Goal: Find specific page/section: Find specific page/section

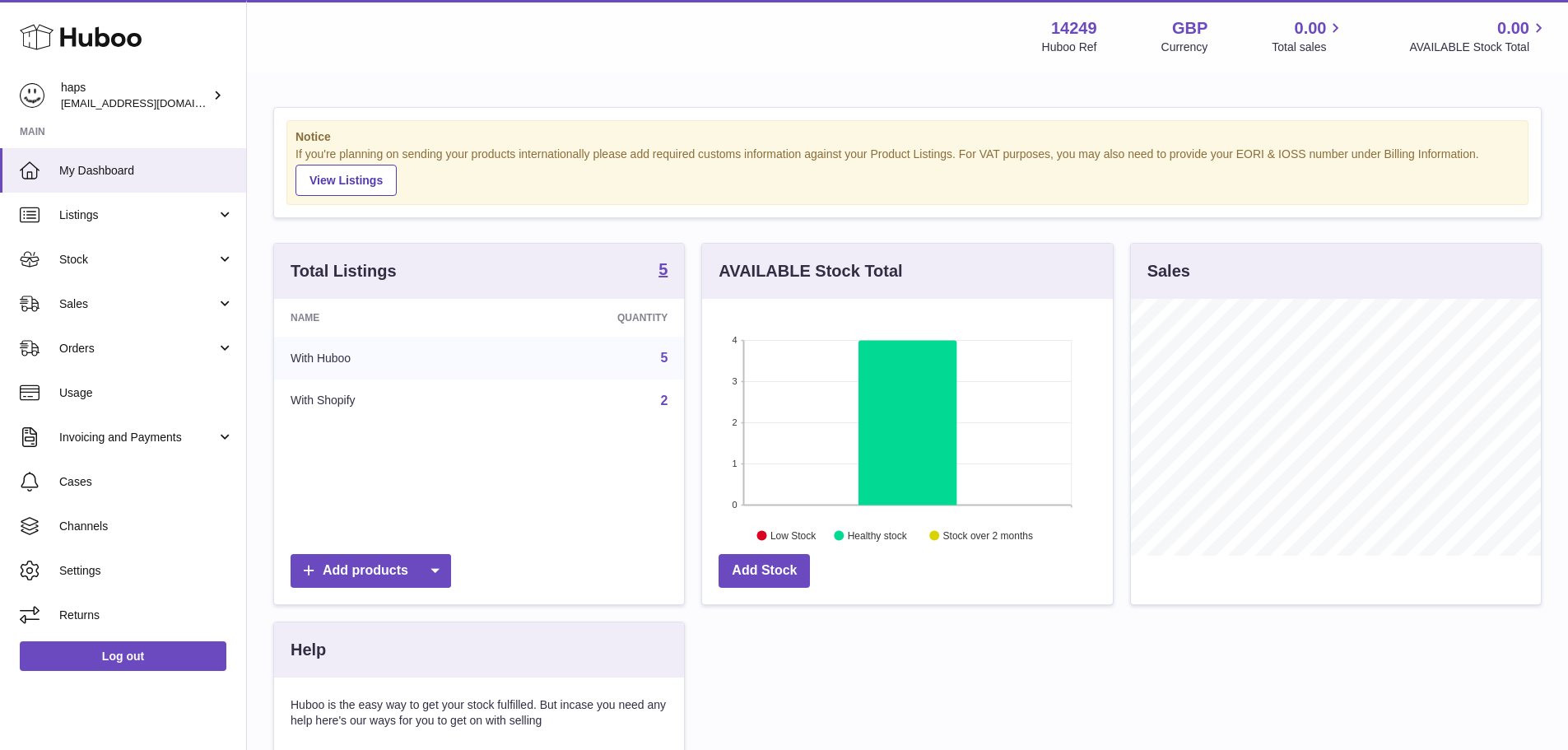
scroll to position [257, 411]
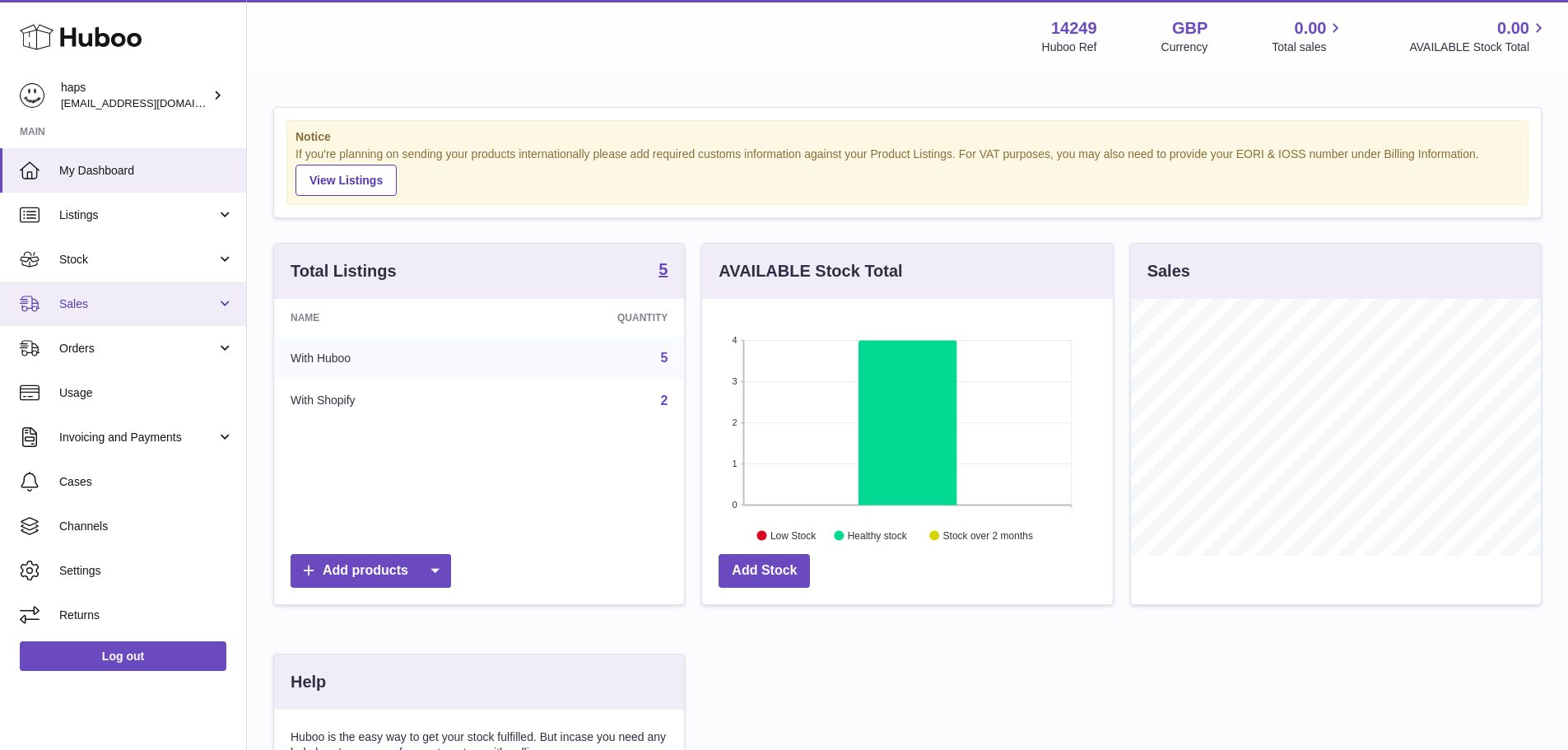
click at [97, 291] on link "Sales" at bounding box center [123, 304] width 246 height 44
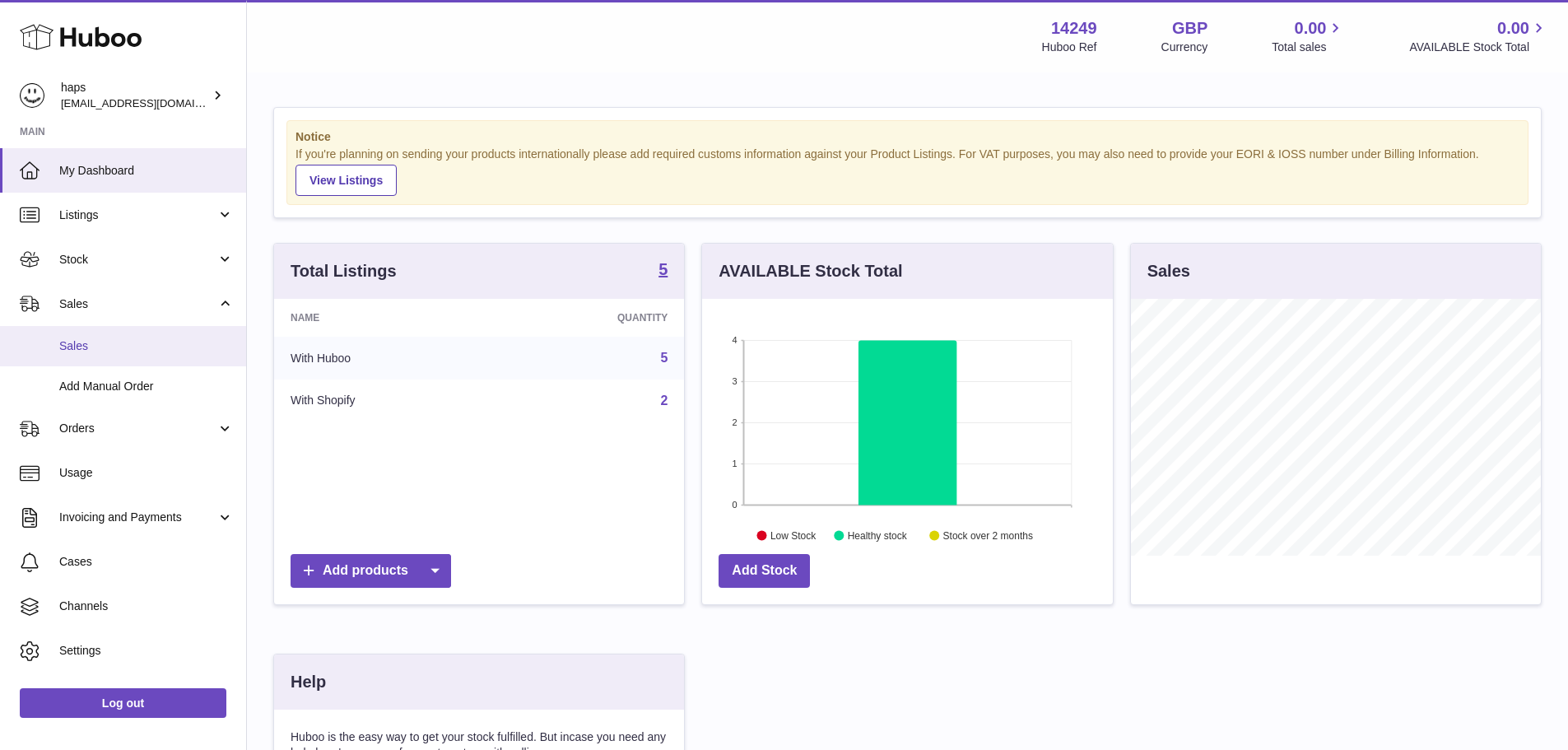
click at [138, 333] on link "Sales" at bounding box center [123, 346] width 246 height 40
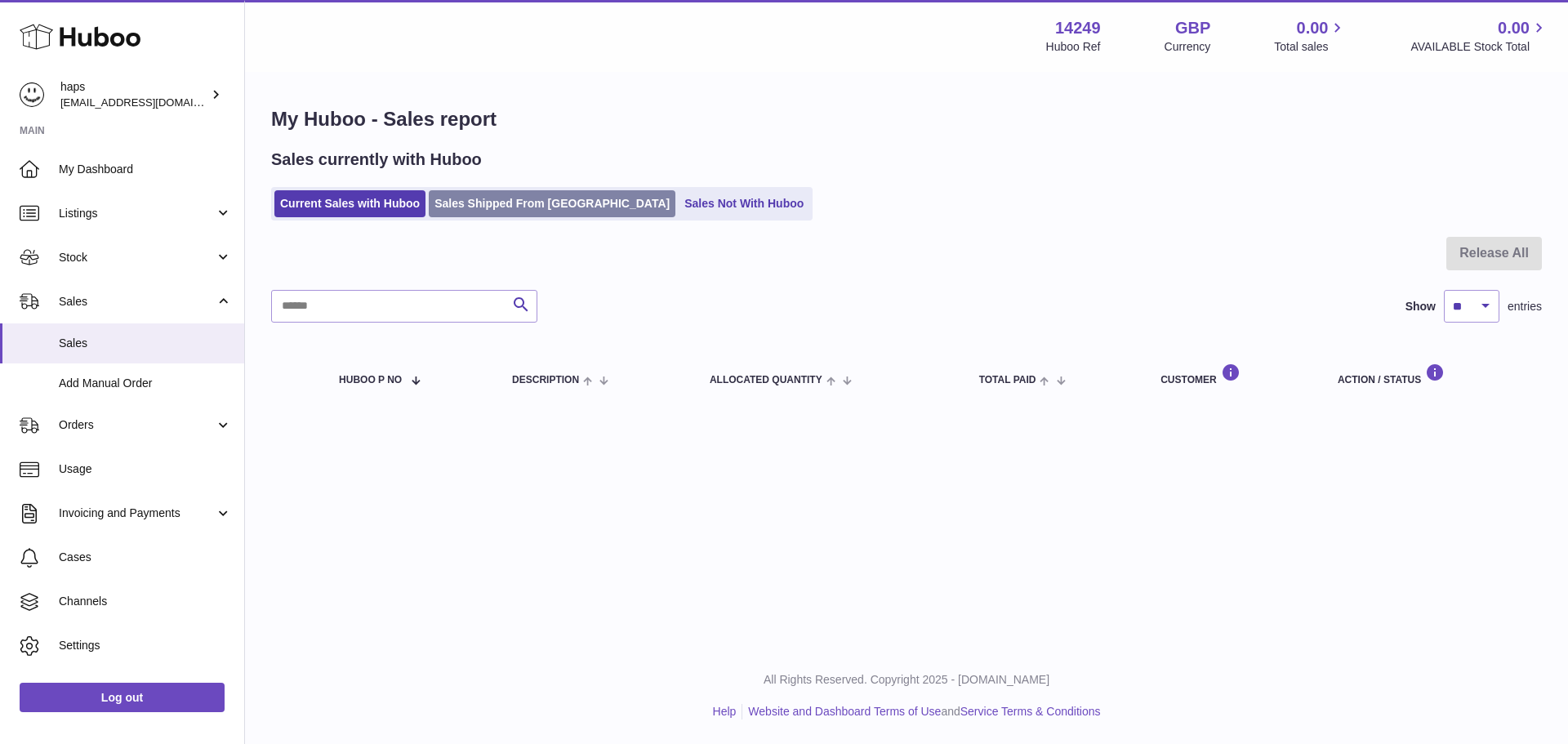
click at [509, 214] on link "Sales Shipped From Huboo" at bounding box center [552, 203] width 247 height 27
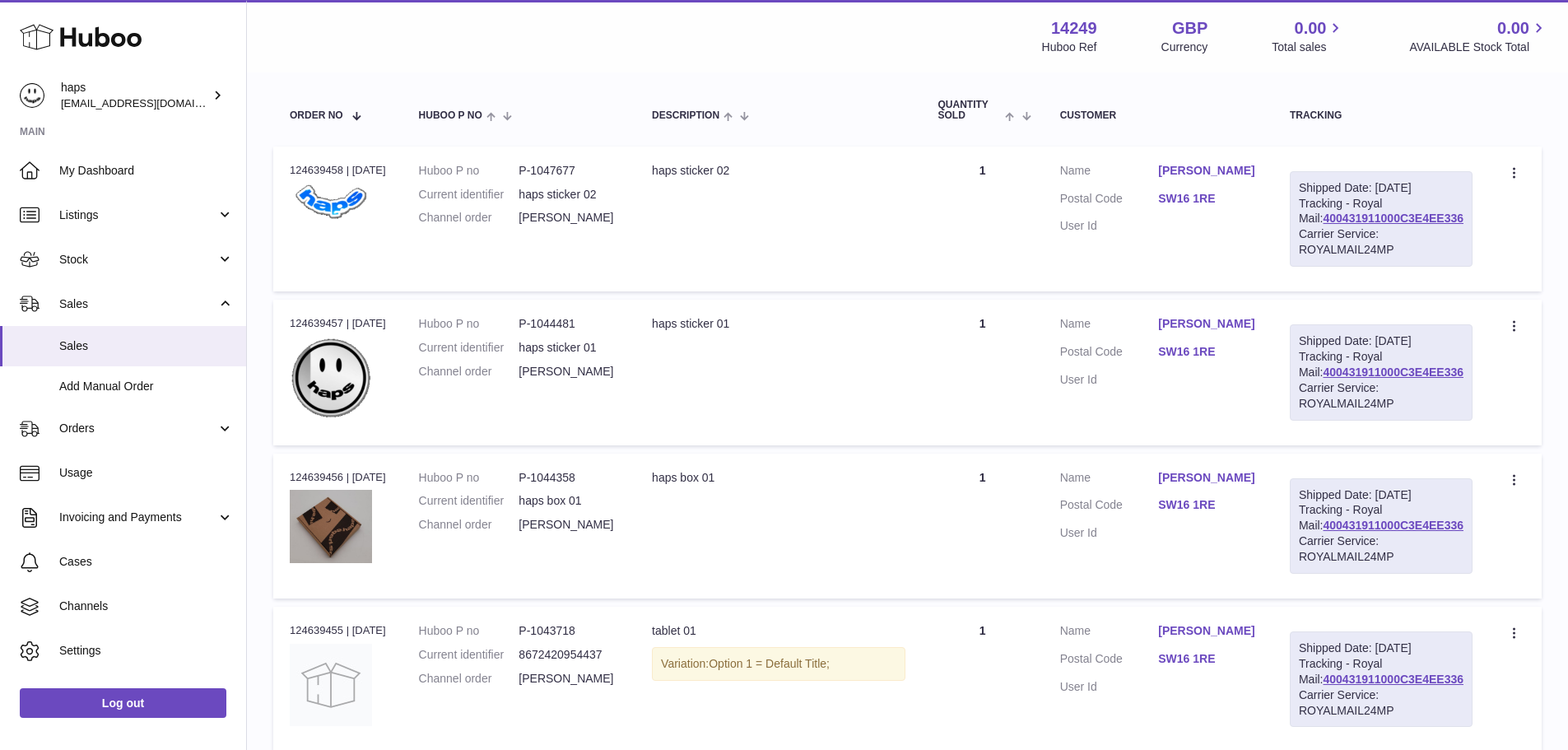
scroll to position [247, 0]
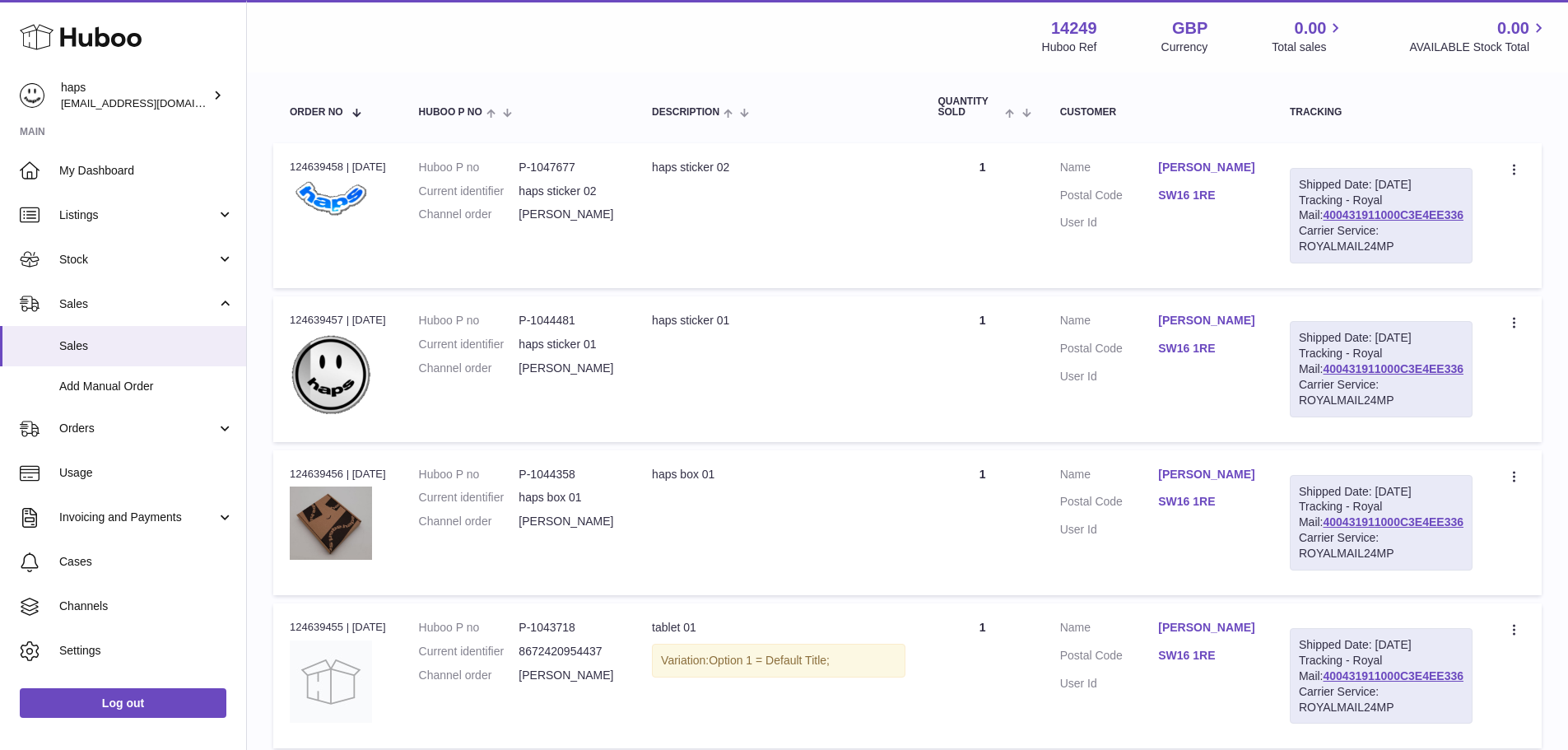
click at [802, 344] on td "Description haps sticker 01" at bounding box center [778, 369] width 286 height 145
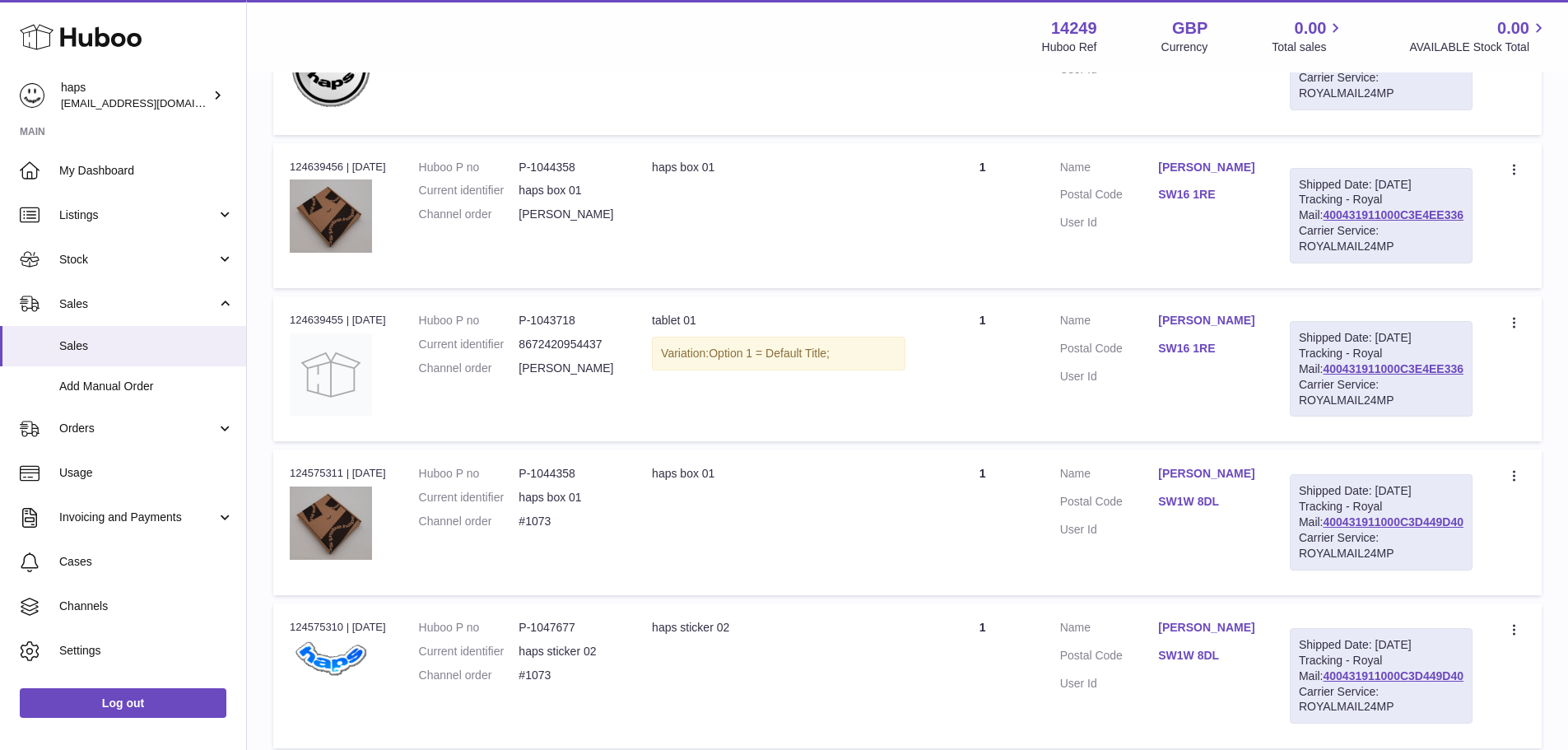
scroll to position [659, 0]
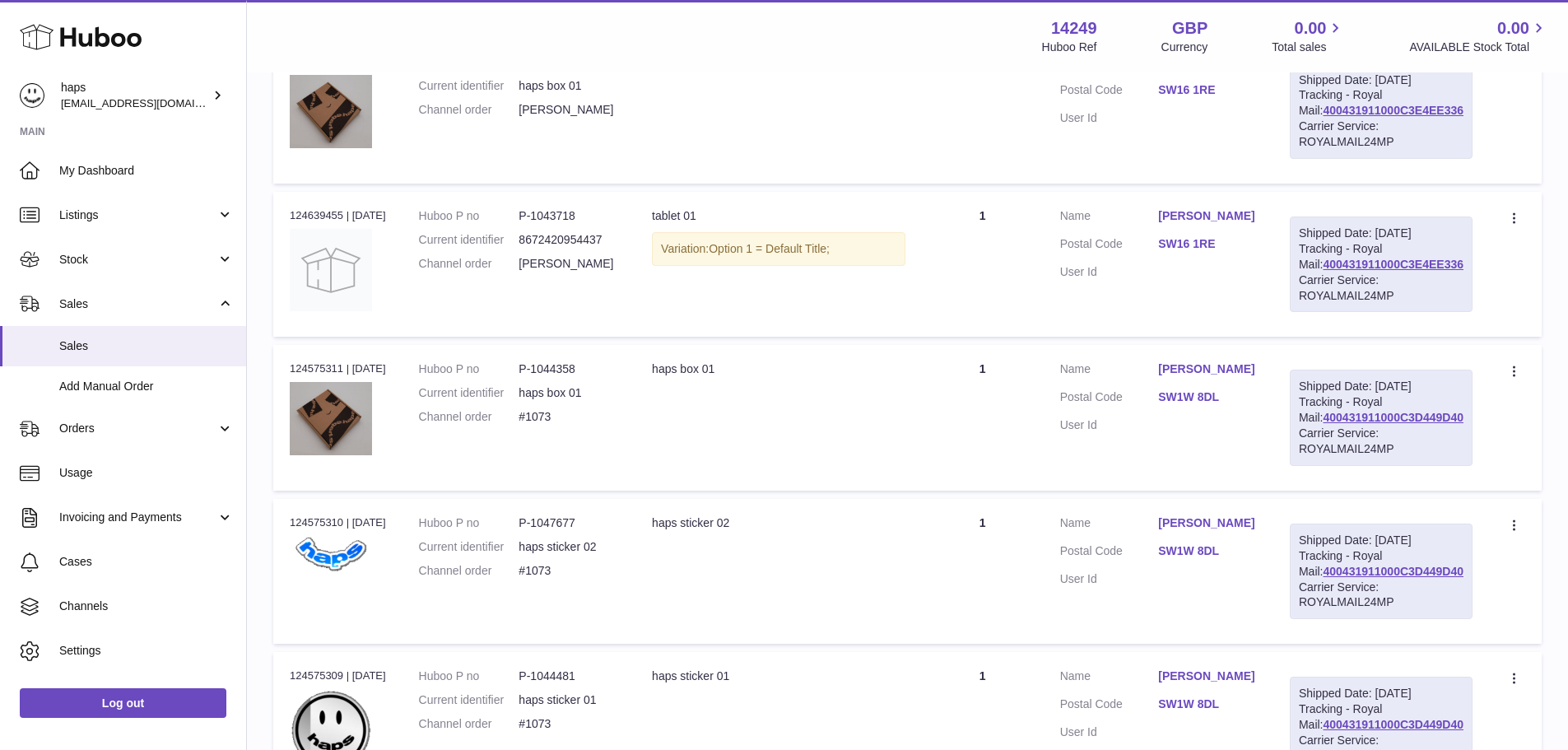
click at [748, 490] on td "Description haps box 01" at bounding box center [778, 417] width 286 height 145
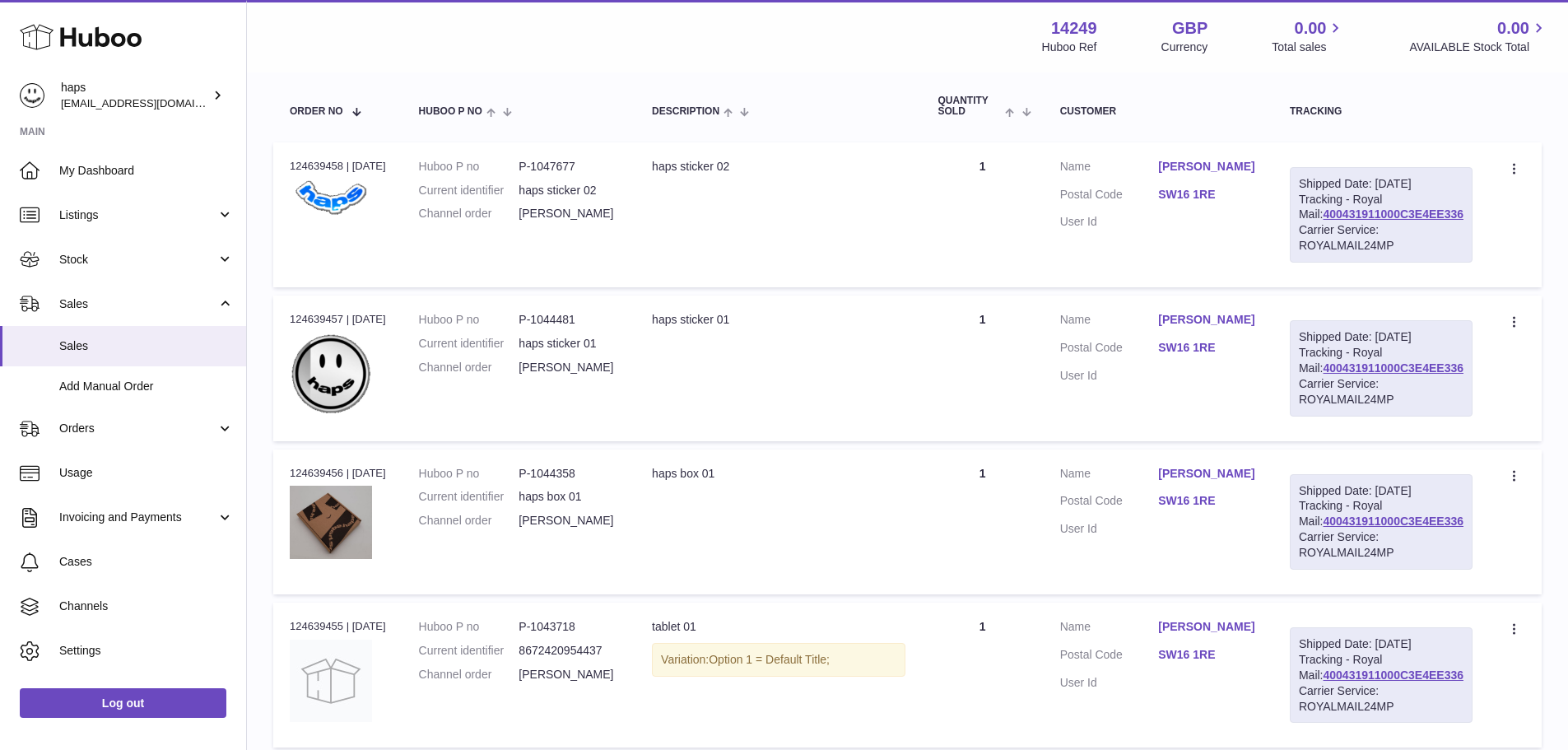
scroll to position [247, 0]
click at [572, 175] on dd "P-1047677" at bounding box center [569, 167] width 100 height 16
copy dd "1047677"
click at [584, 169] on dd "P-1047677" at bounding box center [569, 167] width 100 height 16
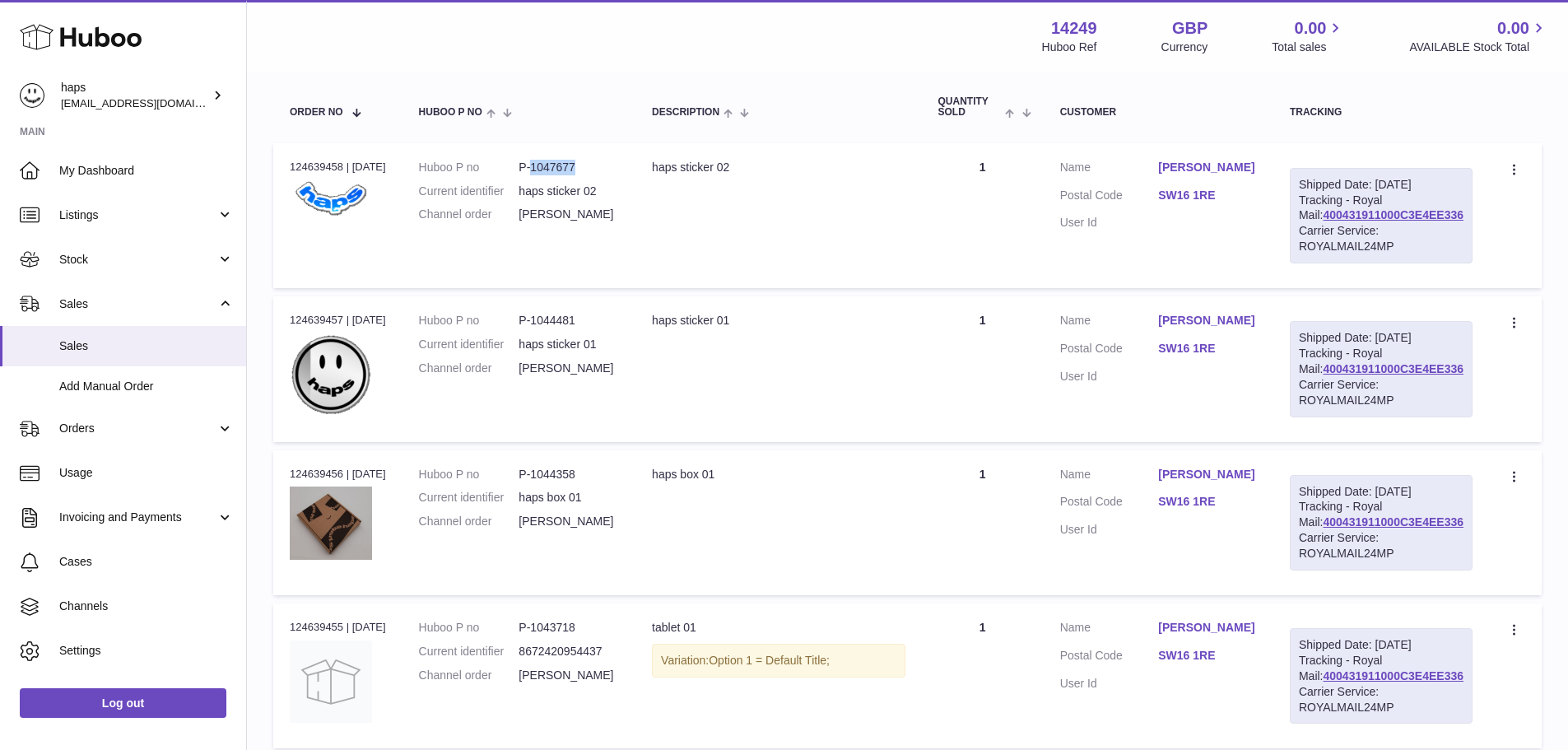
click at [584, 169] on dd "P-1047677" at bounding box center [569, 167] width 100 height 16
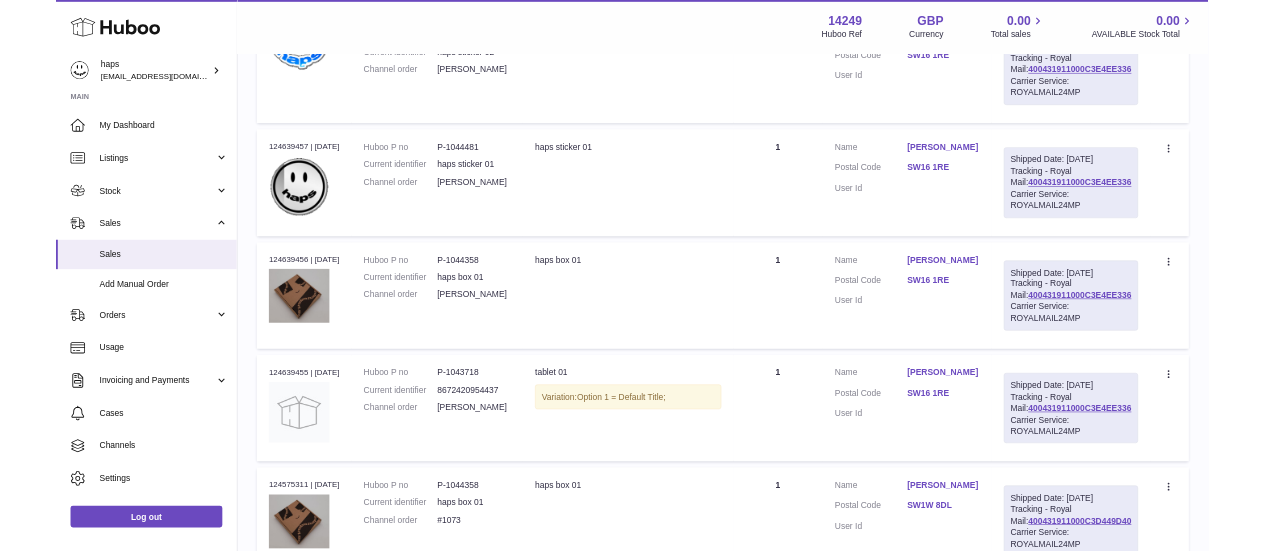
scroll to position [600, 0]
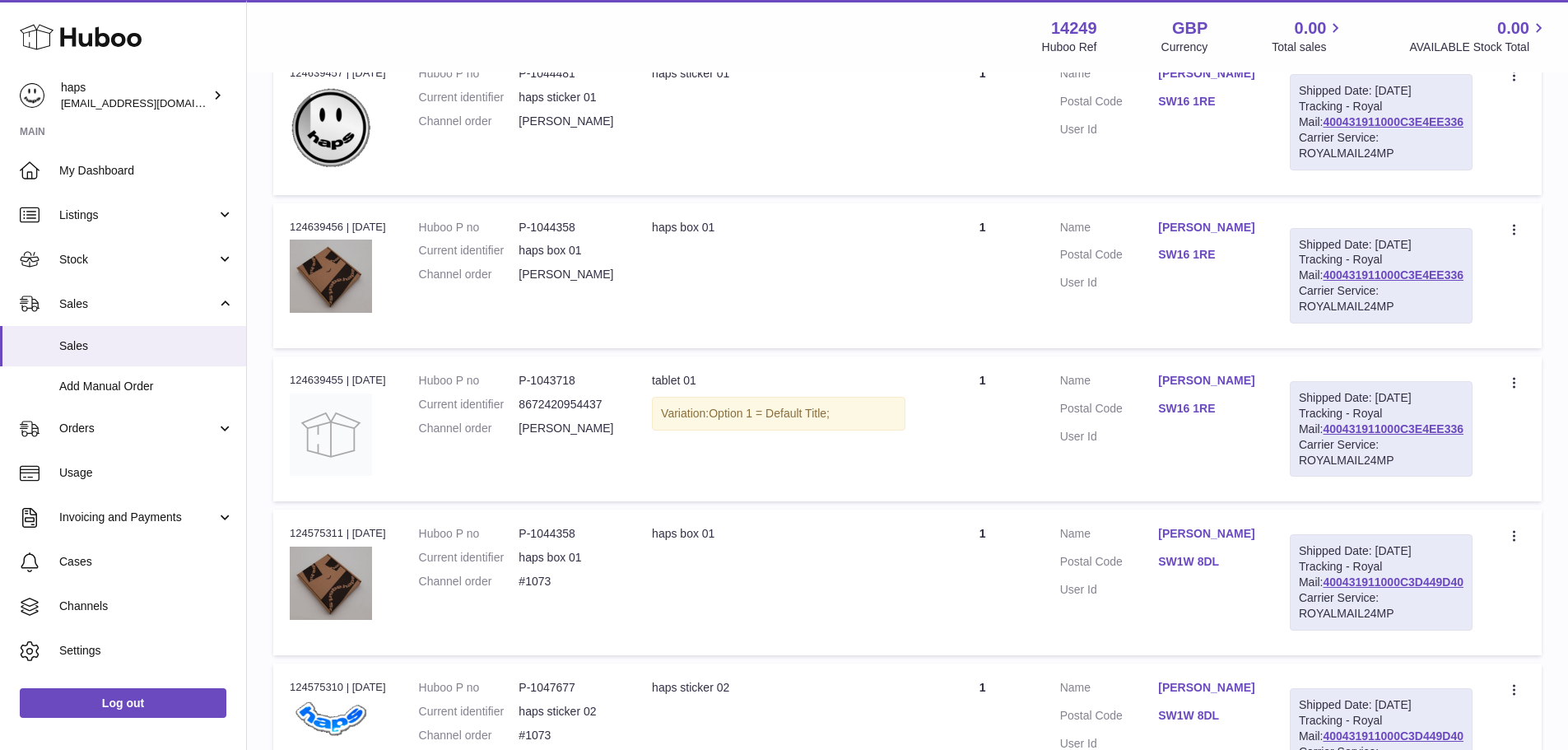
click at [581, 389] on dd "P-1043718" at bounding box center [569, 380] width 100 height 16
click at [580, 389] on dd "P-1043718" at bounding box center [569, 380] width 100 height 16
copy dd "1043718"
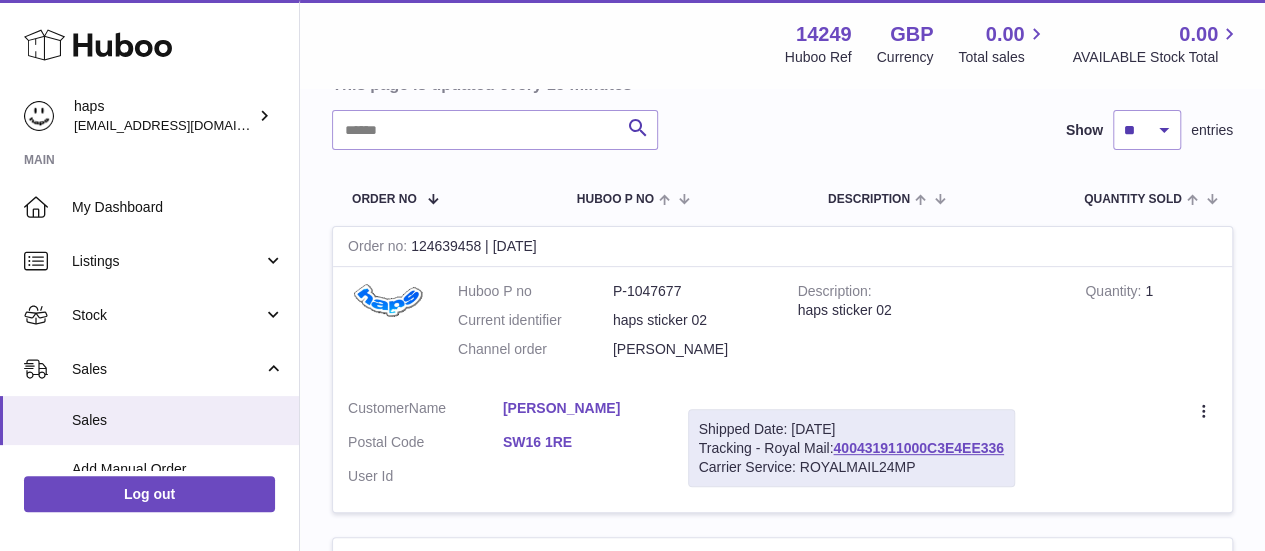
scroll to position [216, 0]
click at [672, 353] on dd "hannah-young" at bounding box center [690, 350] width 155 height 19
copy tr "hannah-young"
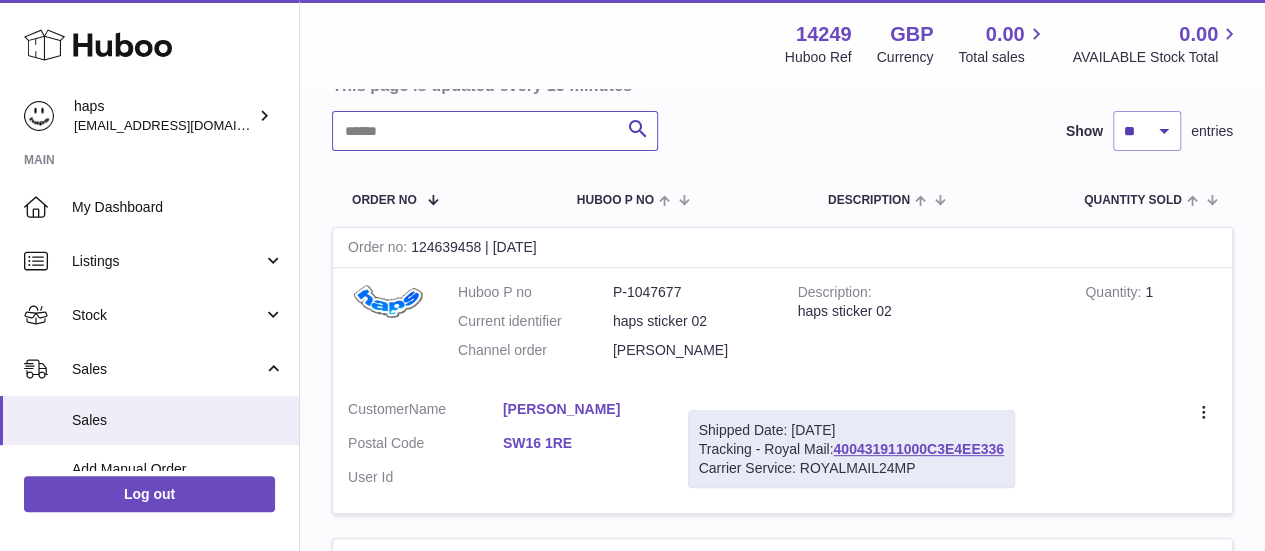
click at [444, 127] on input "text" at bounding box center [495, 131] width 326 height 40
paste input "**********"
type input "**********"
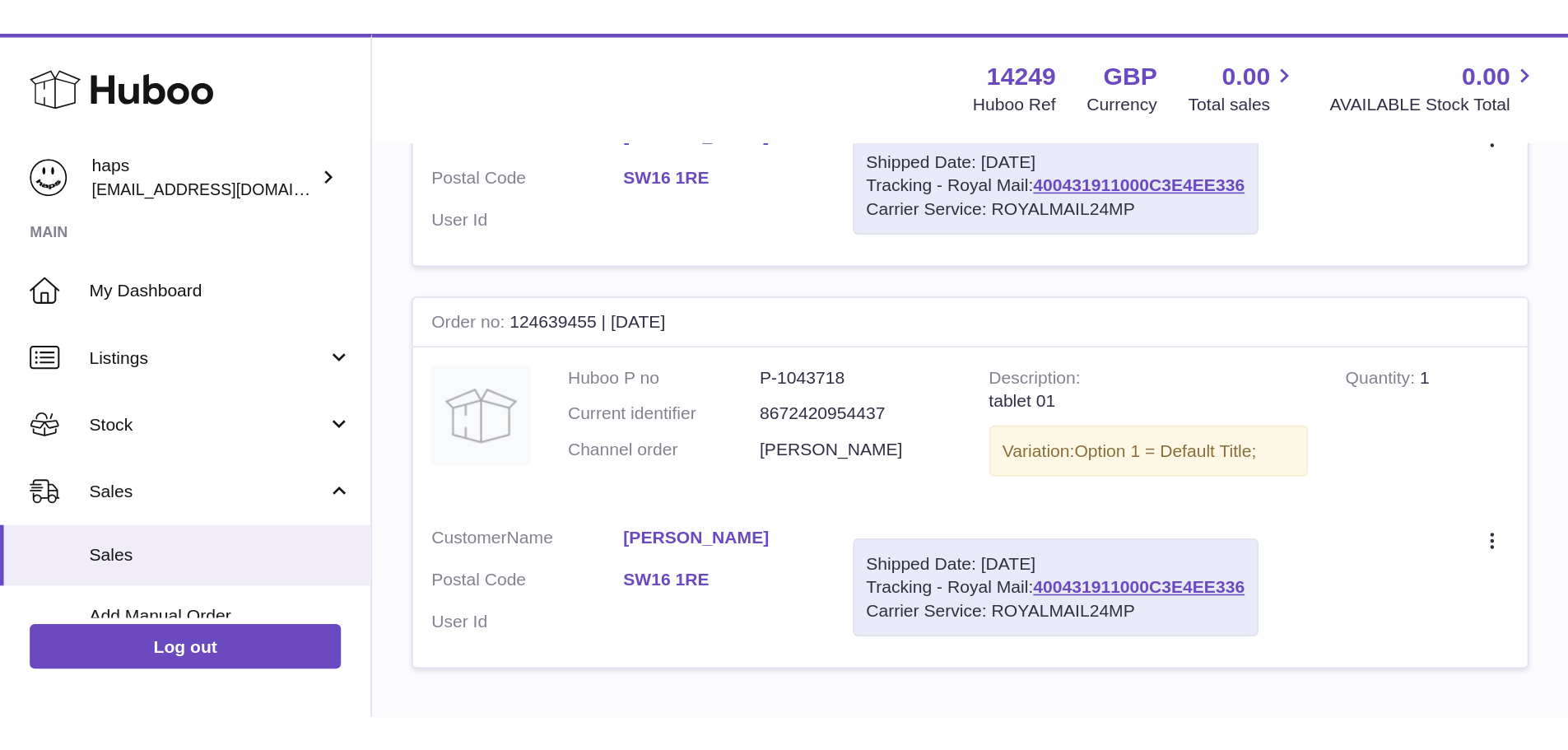
scroll to position [446, 0]
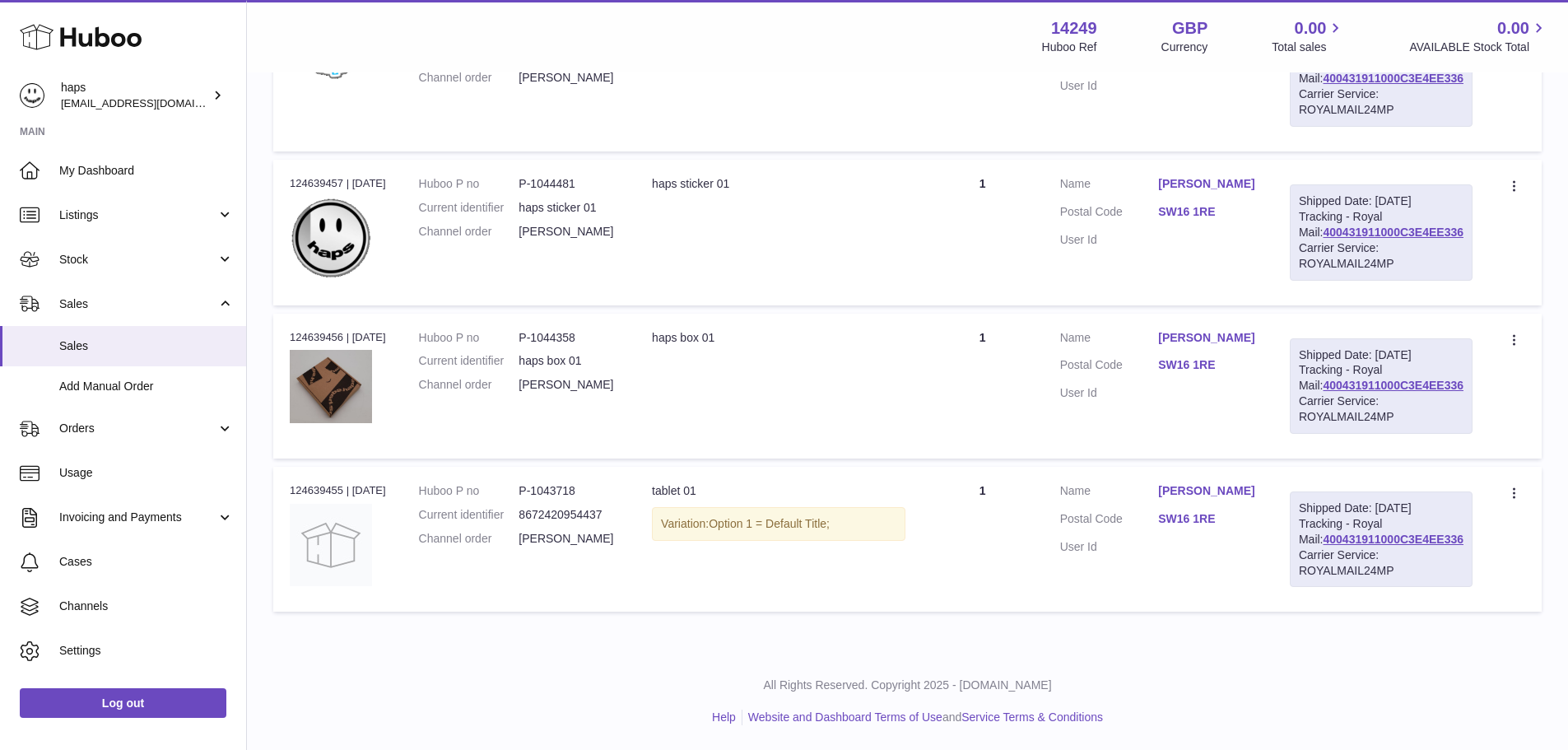
click at [699, 248] on td "Description haps sticker 01" at bounding box center [778, 232] width 286 height 145
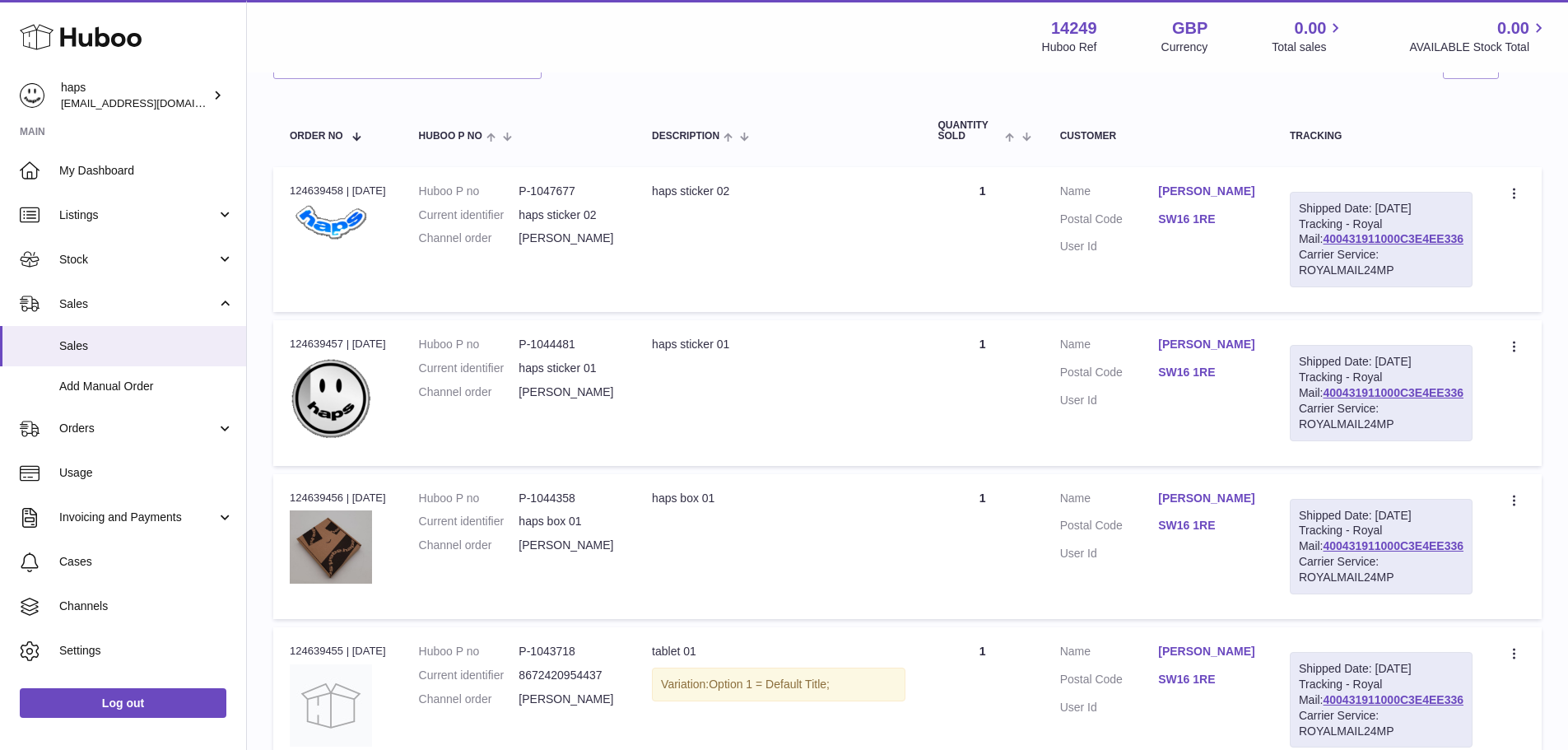
scroll to position [0, 0]
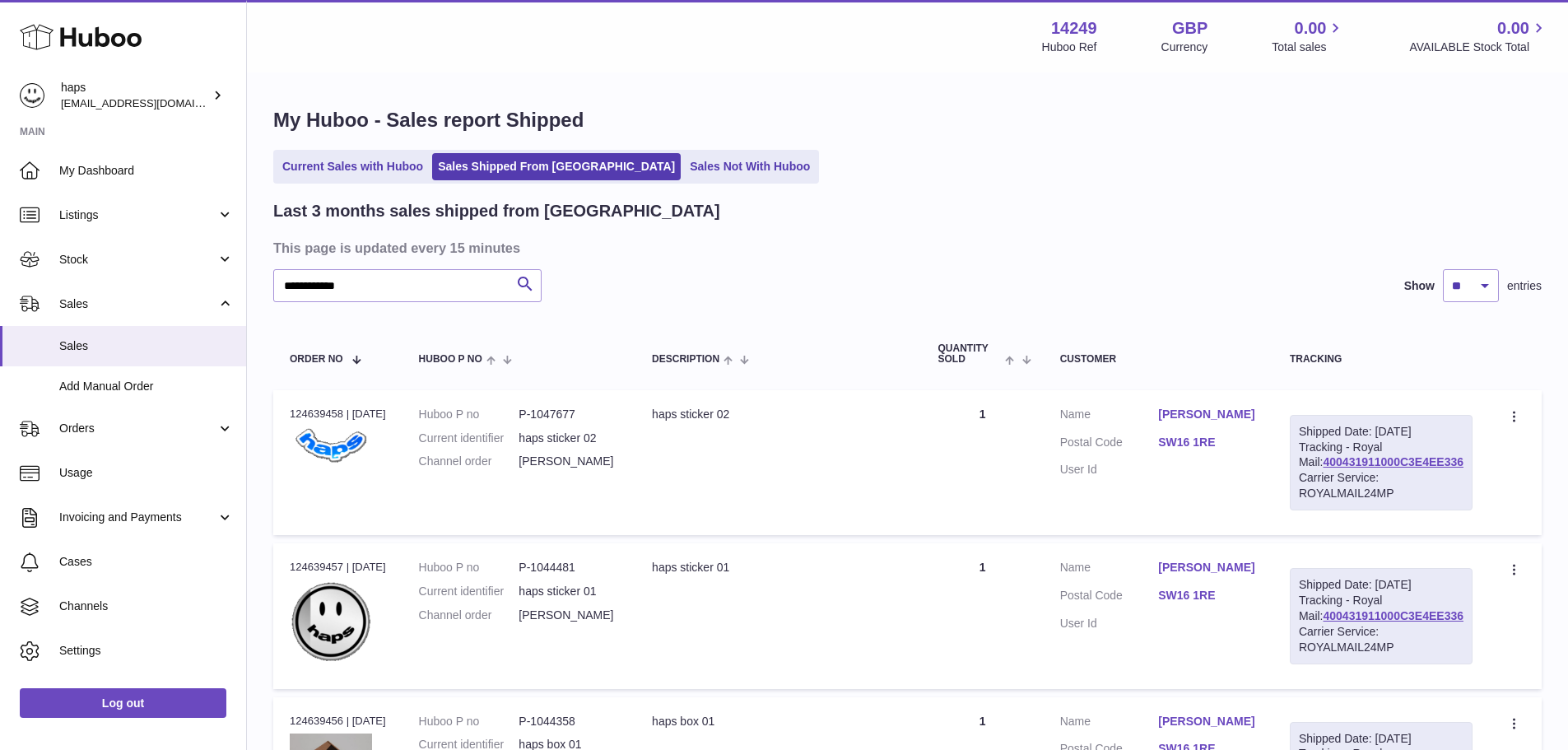
click at [740, 296] on div "**********" at bounding box center [908, 286] width 1268 height 33
